Goal: Task Accomplishment & Management: Complete application form

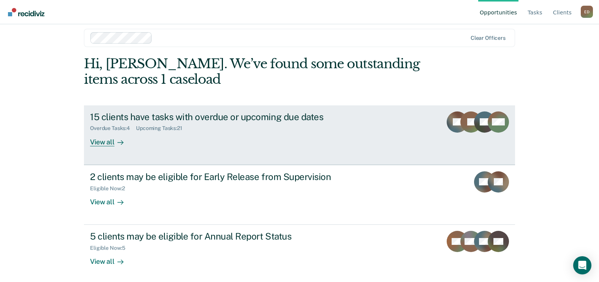
scroll to position [10, 0]
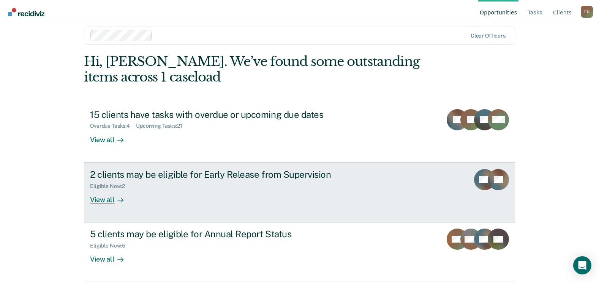
click at [183, 177] on div "2 clients may be eligible for Early Release from Supervision" at bounding box center [223, 174] width 266 height 11
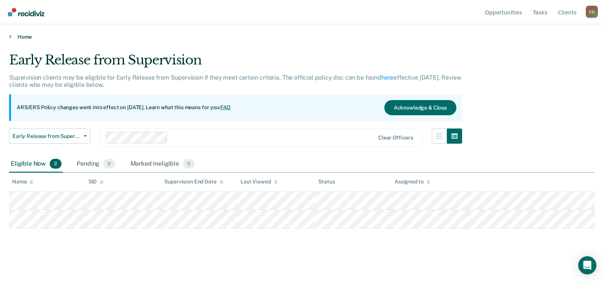
click at [18, 36] on link "Home" at bounding box center [302, 36] width 586 height 7
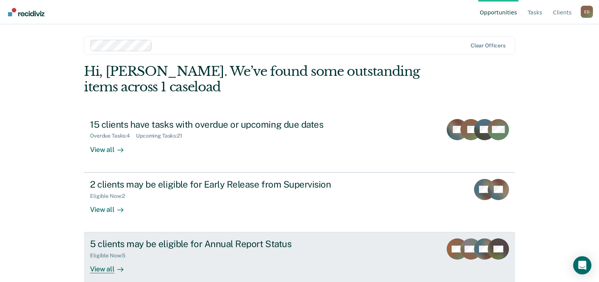
click at [205, 253] on div "Eligible Now : 5" at bounding box center [223, 254] width 266 height 9
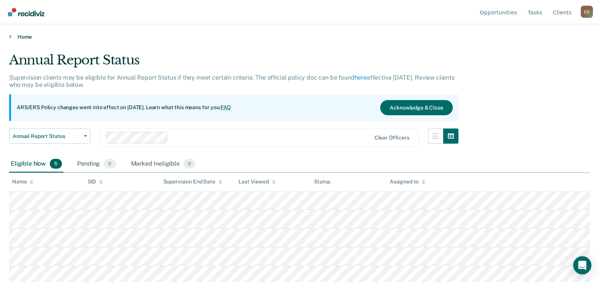
click at [22, 38] on link "Home" at bounding box center [299, 36] width 580 height 7
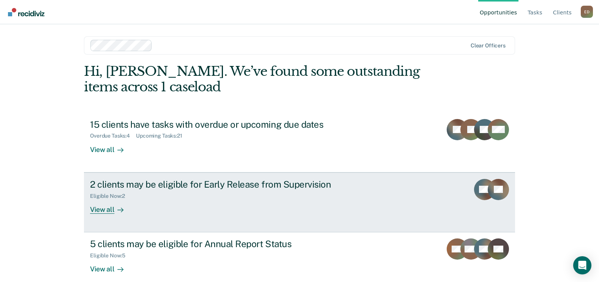
click at [253, 181] on div "2 clients may be eligible for Early Release from Supervision" at bounding box center [223, 184] width 266 height 11
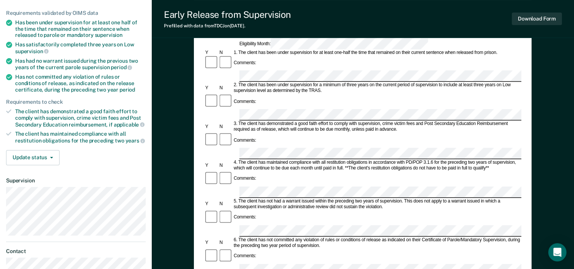
scroll to position [38, 0]
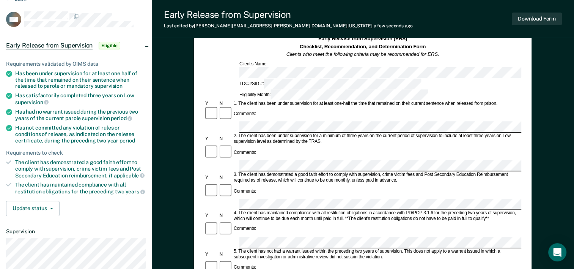
click at [237, 199] on div at bounding box center [362, 204] width 317 height 11
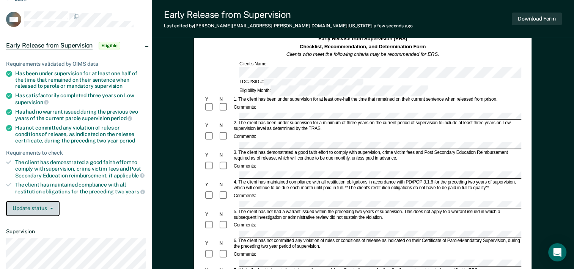
click at [54, 205] on button "Update status" at bounding box center [33, 208] width 54 height 15
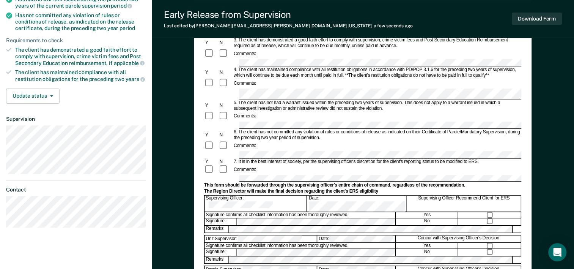
scroll to position [152, 0]
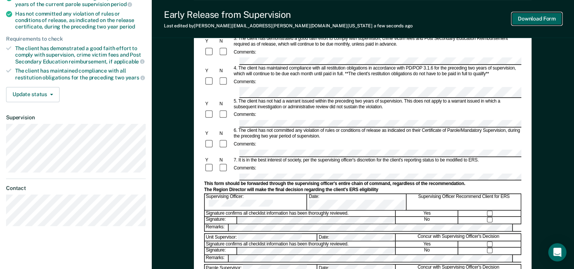
click at [538, 22] on button "Download Form" at bounding box center [537, 19] width 50 height 13
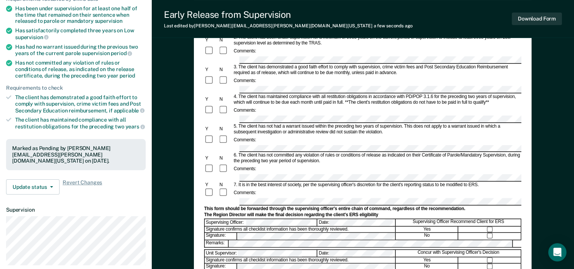
scroll to position [114, 0]
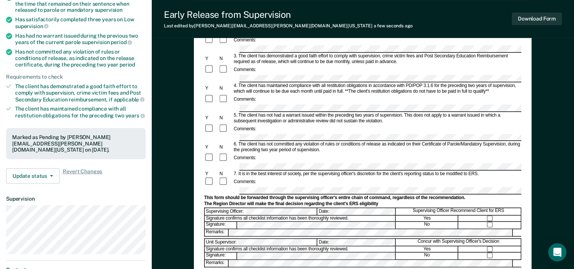
click at [238, 136] on div at bounding box center [362, 137] width 317 height 7
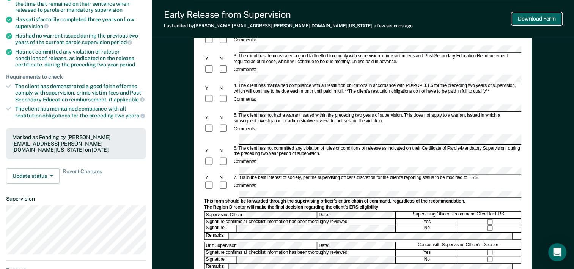
click at [516, 17] on button "Download Form" at bounding box center [537, 19] width 50 height 13
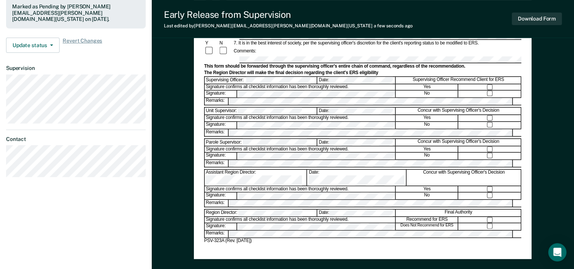
scroll to position [228, 0]
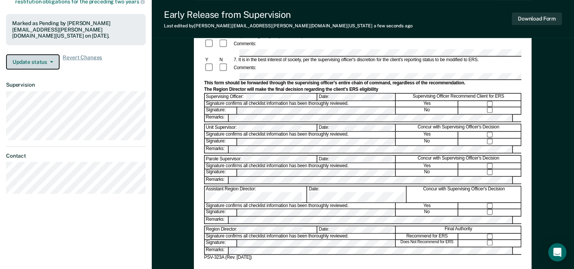
click at [51, 61] on icon "button" at bounding box center [51, 62] width 3 height 2
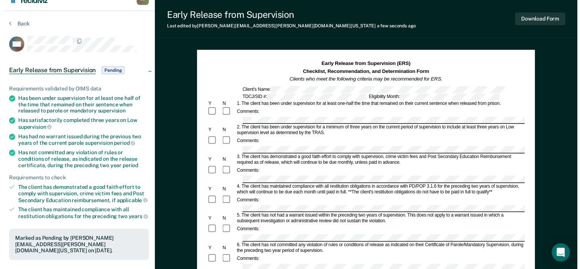
scroll to position [0, 0]
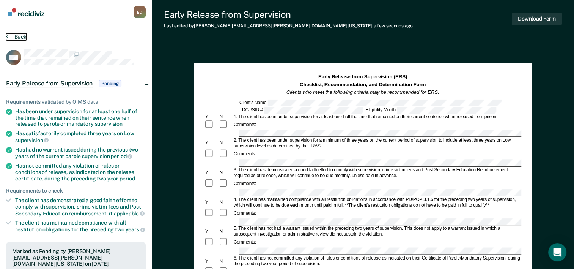
click at [19, 36] on button "Back" at bounding box center [16, 36] width 20 height 7
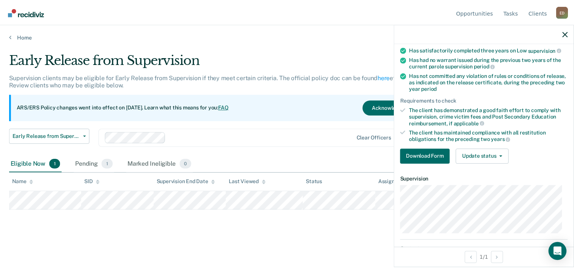
scroll to position [114, 0]
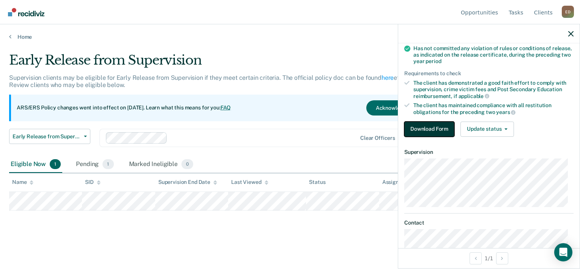
click at [437, 131] on button "Download Form" at bounding box center [429, 128] width 50 height 15
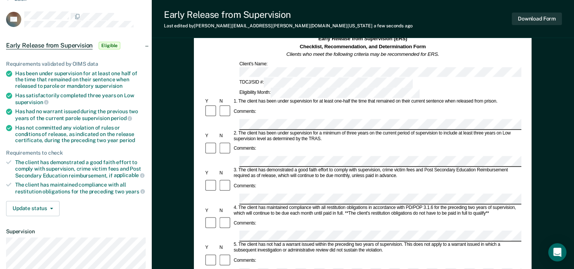
scroll to position [76, 0]
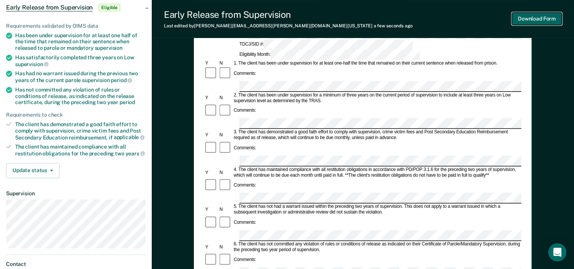
click at [519, 23] on button "Download Form" at bounding box center [537, 19] width 50 height 13
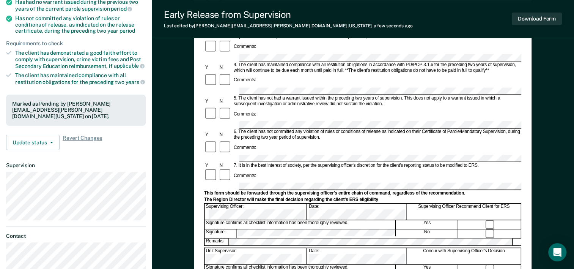
scroll to position [152, 0]
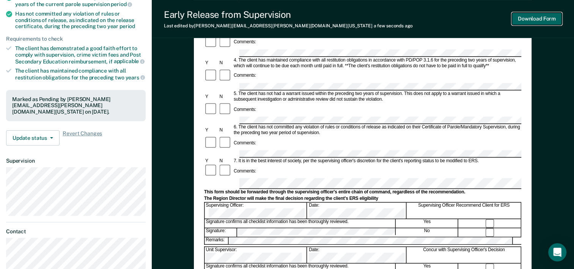
click at [521, 21] on button "Download Form" at bounding box center [537, 19] width 50 height 13
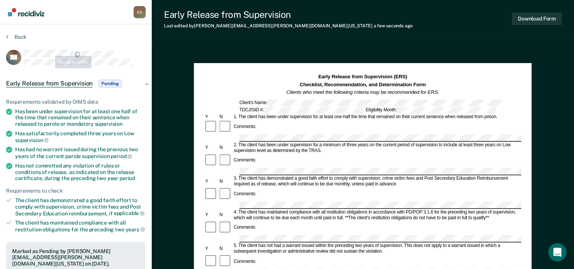
scroll to position [0, 0]
click at [11, 36] on button "Back" at bounding box center [16, 36] width 20 height 7
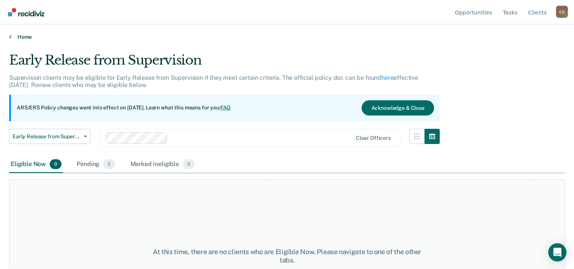
click at [27, 35] on link "Home" at bounding box center [287, 36] width 556 height 7
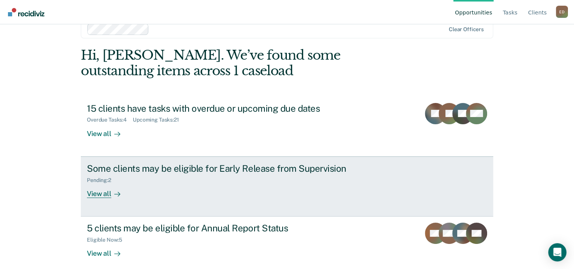
scroll to position [23, 0]
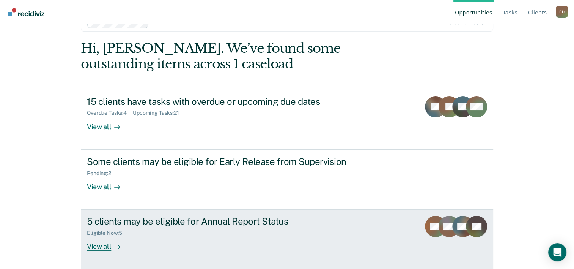
click at [292, 217] on div "5 clients may be eligible for Annual Report Status" at bounding box center [220, 221] width 266 height 11
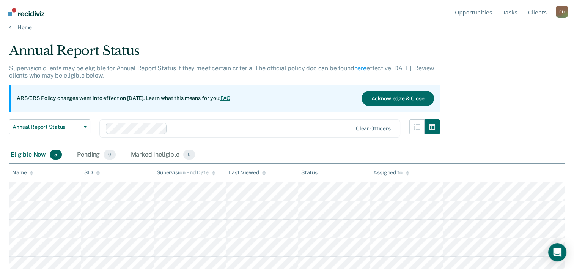
scroll to position [15, 0]
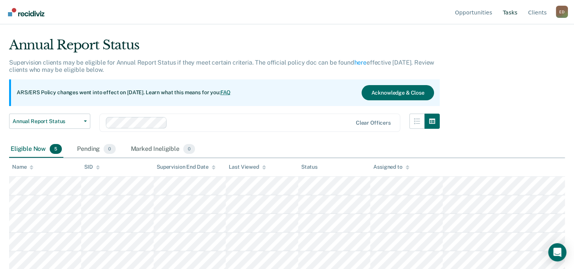
click at [509, 15] on link "Tasks" at bounding box center [510, 12] width 18 height 24
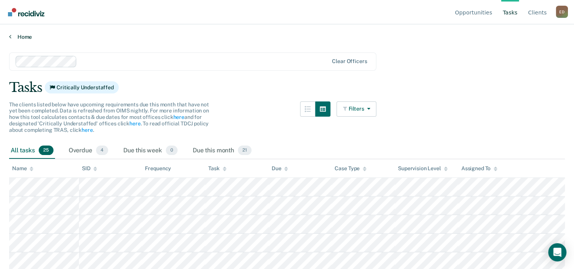
click at [17, 39] on link "Home" at bounding box center [287, 36] width 556 height 7
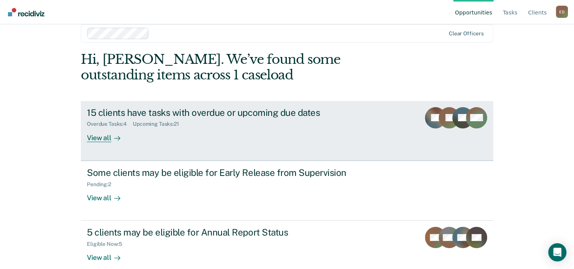
scroll to position [23, 0]
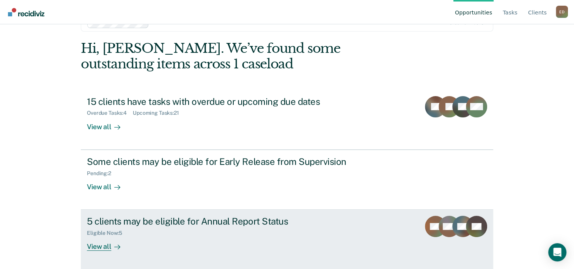
click at [268, 231] on div "Eligible Now : 5" at bounding box center [220, 231] width 266 height 9
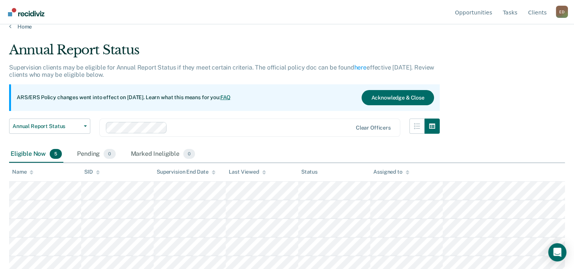
scroll to position [15, 0]
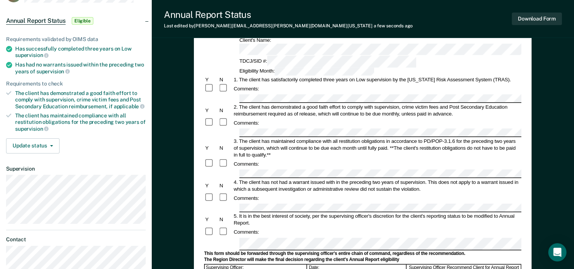
scroll to position [76, 0]
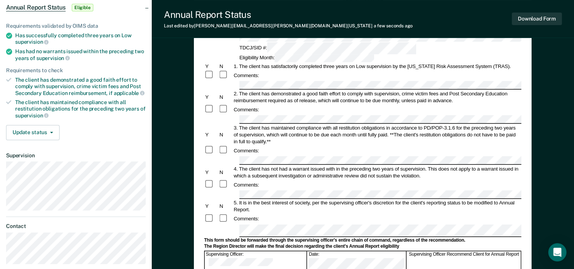
click at [239, 216] on form "Annual Reporting Checklist, Recommendation, and Determination Form Clients who …" at bounding box center [362, 218] width 317 height 442
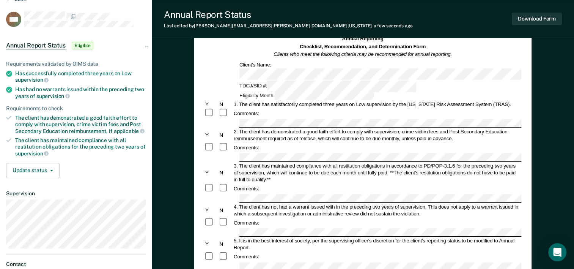
scroll to position [38, 0]
click at [244, 248] on form "Annual Reporting Checklist, Recommendation, and Determination Form Clients who …" at bounding box center [362, 256] width 317 height 442
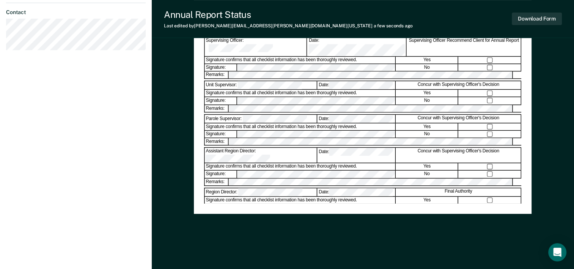
scroll to position [293, 0]
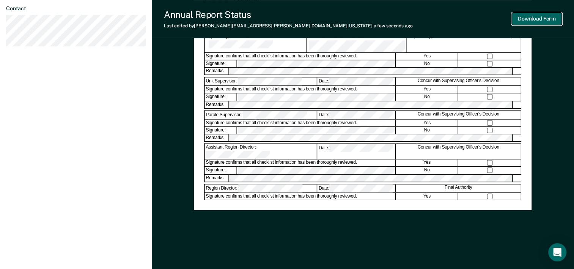
click at [536, 21] on button "Download Form" at bounding box center [537, 19] width 50 height 13
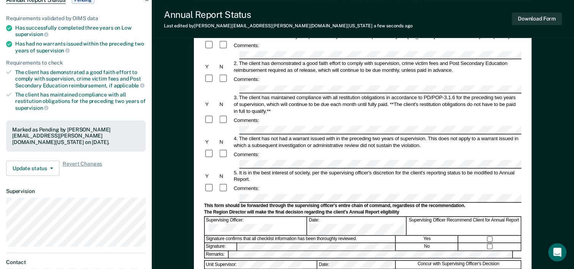
scroll to position [66, 0]
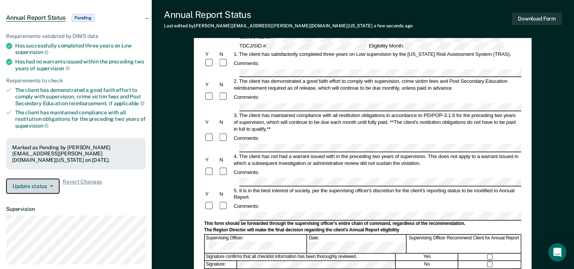
click at [47, 178] on button "Update status" at bounding box center [33, 185] width 54 height 15
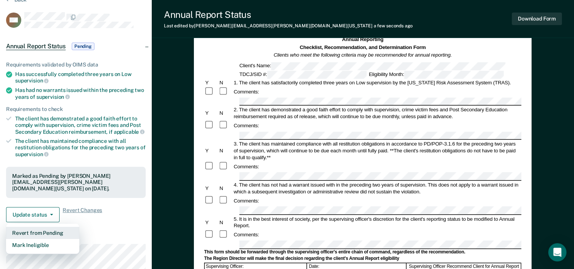
scroll to position [0, 0]
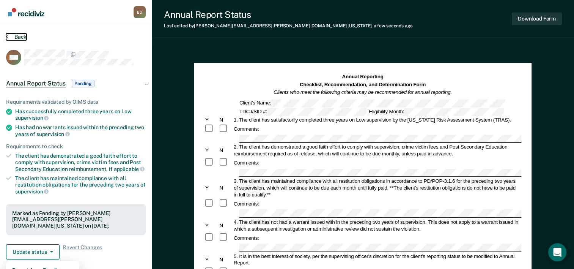
click at [21, 35] on button "Back" at bounding box center [16, 36] width 20 height 7
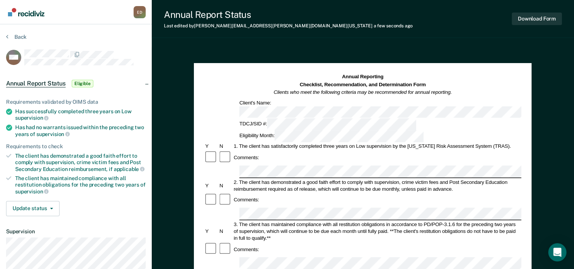
click at [339, 221] on div "3. The client has maintained compliance with all restitution obligations in acc…" at bounding box center [377, 231] width 289 height 20
click at [524, 22] on button "Download Form" at bounding box center [537, 19] width 50 height 13
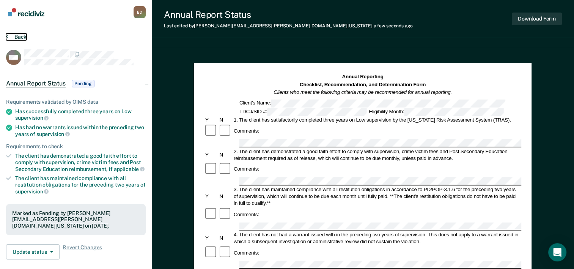
click at [20, 36] on button "Back" at bounding box center [16, 36] width 20 height 7
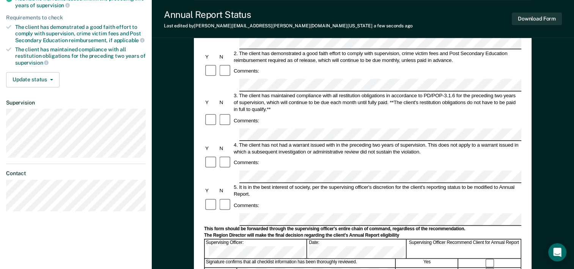
scroll to position [152, 0]
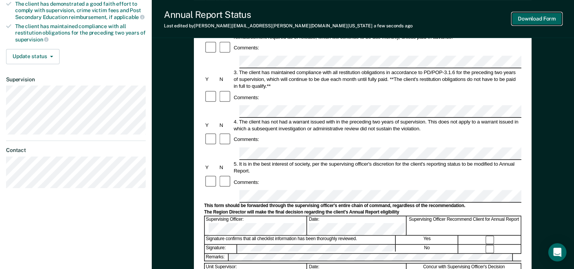
click at [522, 21] on button "Download Form" at bounding box center [537, 19] width 50 height 13
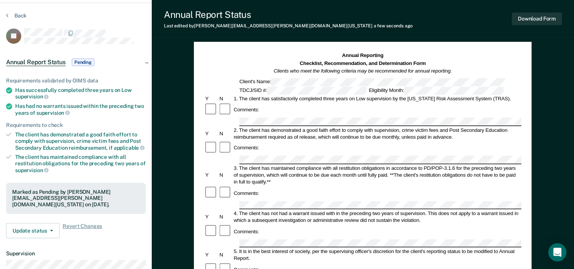
scroll to position [0, 0]
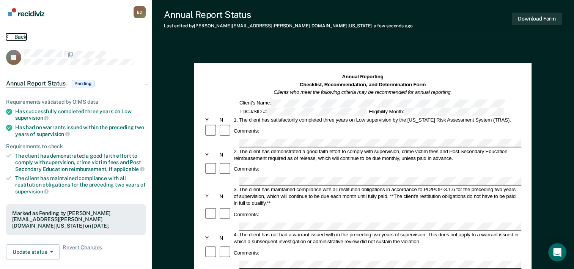
click at [20, 38] on button "Back" at bounding box center [16, 36] width 20 height 7
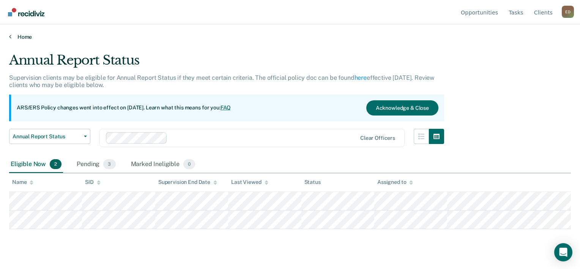
click at [21, 36] on link "Home" at bounding box center [290, 36] width 562 height 7
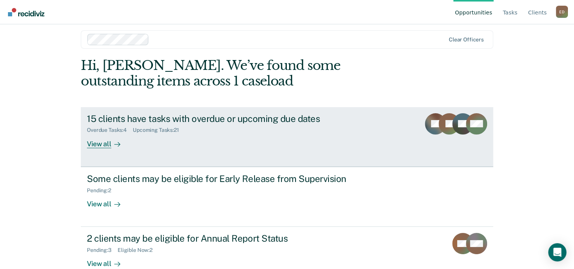
scroll to position [23, 0]
